Goal: Consume media (video, audio)

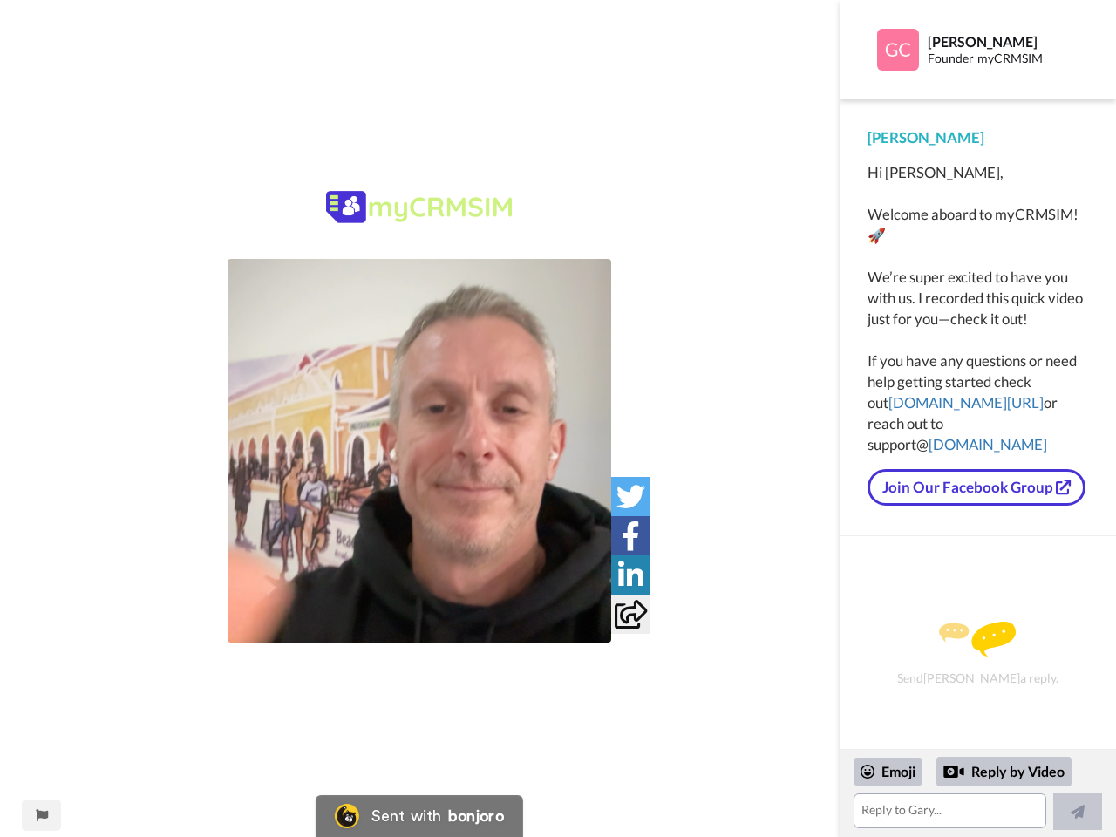
click at [419, 451] on img at bounding box center [420, 451] width 384 height 384
click at [631, 496] on icon at bounding box center [631, 496] width 29 height 29
click at [631, 535] on icon at bounding box center [631, 535] width 18 height 29
click at [631, 575] on icon at bounding box center [630, 575] width 25 height 29
click at [631, 614] on icon at bounding box center [631, 614] width 32 height 29
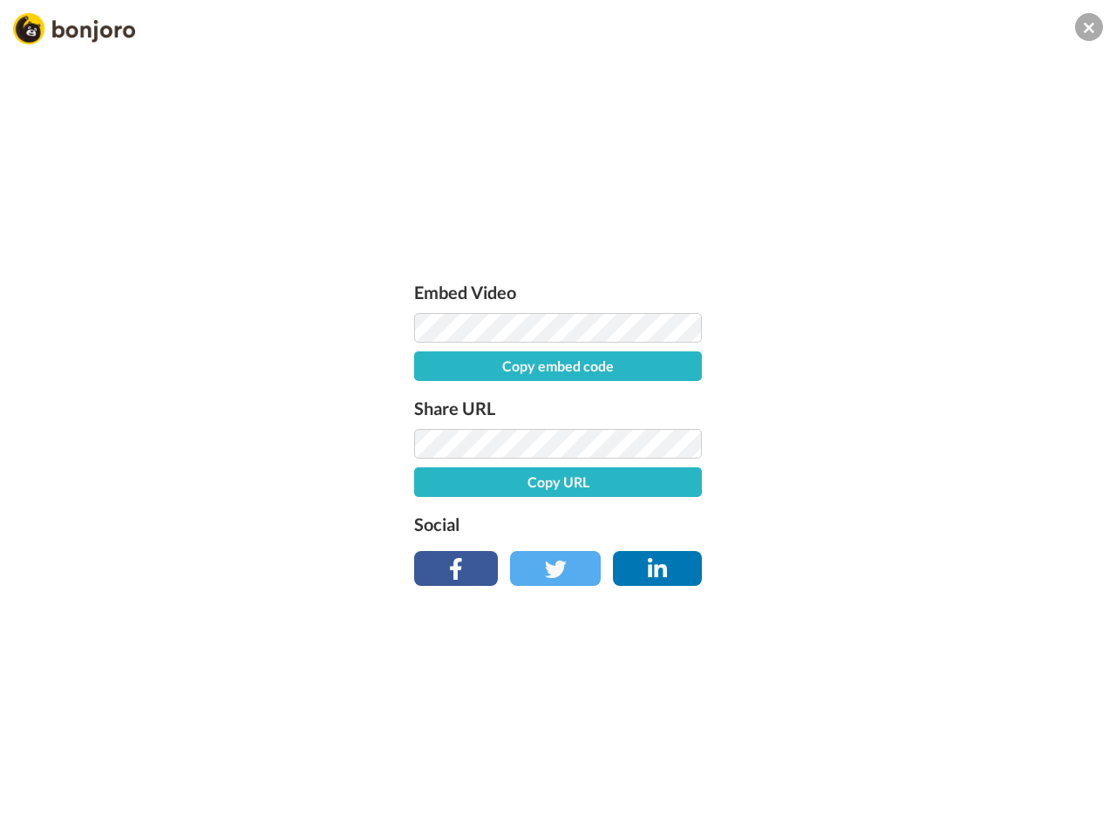
click at [41, 815] on div "Embed Video Copy embed code Share URL Copy URL Social" at bounding box center [558, 512] width 1116 height 837
click at [978, 794] on div "Embed Video Copy embed code Share URL Copy URL Social" at bounding box center [558, 512] width 1116 height 837
click at [889, 772] on div "Embed Video Copy embed code Share URL Copy URL Social" at bounding box center [558, 512] width 1116 height 837
click at [1005, 772] on div "Embed Video Copy embed code Share URL Copy URL Social" at bounding box center [558, 512] width 1116 height 837
click at [1078, 812] on div "Embed Video Copy embed code Share URL Copy URL Social" at bounding box center [558, 512] width 1116 height 837
